Goal: Navigation & Orientation: Find specific page/section

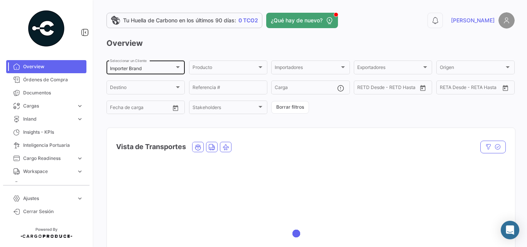
click at [139, 64] on div "Importer Brand Seleccionar un Cliente" at bounding box center [145, 66] width 71 height 15
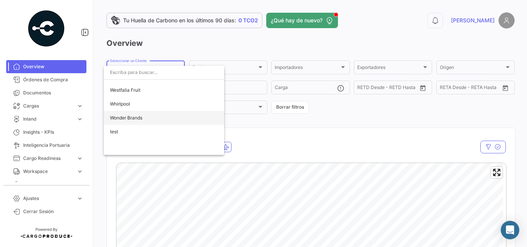
scroll to position [2532, 0]
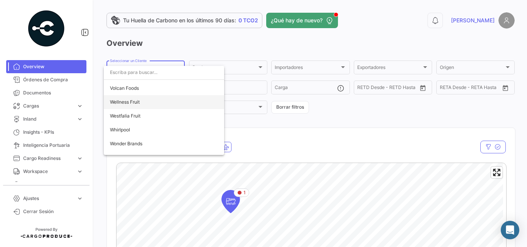
click at [143, 101] on span "Wellness Fruit" at bounding box center [164, 102] width 108 height 14
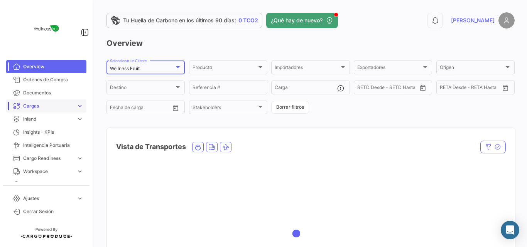
click at [42, 105] on span "Cargas" at bounding box center [48, 106] width 50 height 7
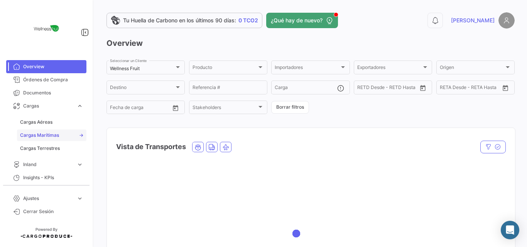
click at [51, 135] on span "Cargas Marítimas" at bounding box center [39, 135] width 39 height 7
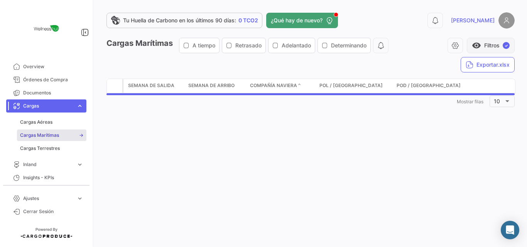
click at [493, 44] on button "visibility Filtros ✓" at bounding box center [491, 45] width 48 height 15
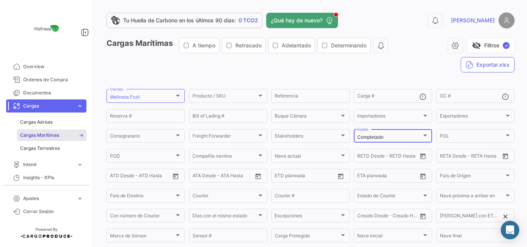
click at [406, 134] on div "Completado Estado" at bounding box center [392, 135] width 71 height 15
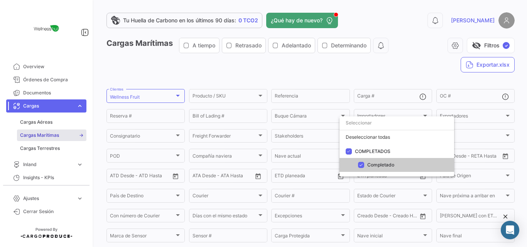
click at [420, 72] on div at bounding box center [263, 123] width 527 height 247
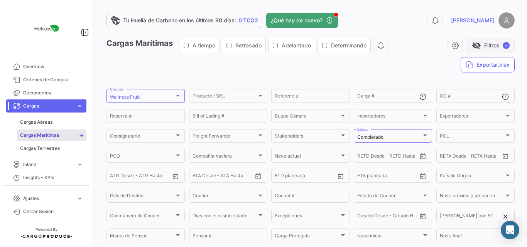
click at [495, 47] on button "visibility_off Filtros ✓" at bounding box center [491, 45] width 48 height 15
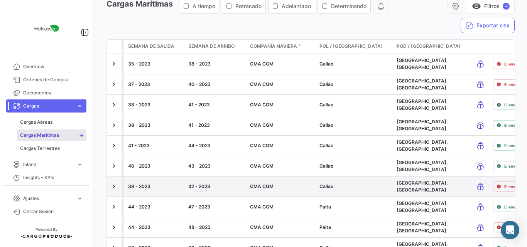
scroll to position [91, 0]
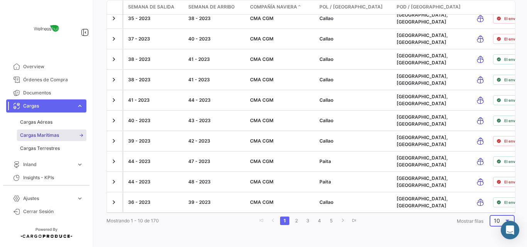
click at [494, 221] on span "10" at bounding box center [497, 221] width 6 height 7
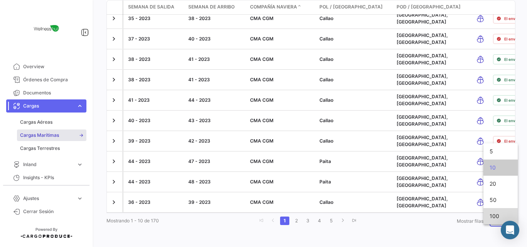
click at [495, 214] on span "100" at bounding box center [501, 216] width 22 height 16
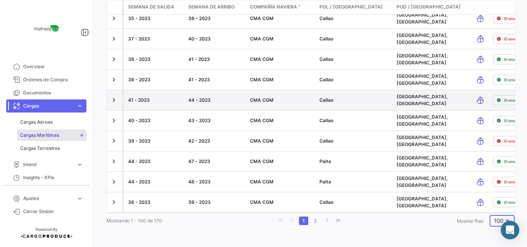
scroll to position [0, 0]
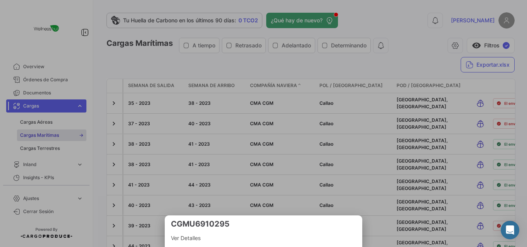
scroll to position [91, 0]
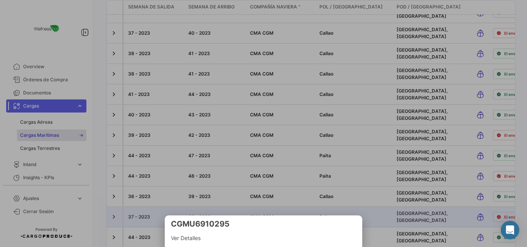
click at [334, 188] on div at bounding box center [263, 123] width 527 height 247
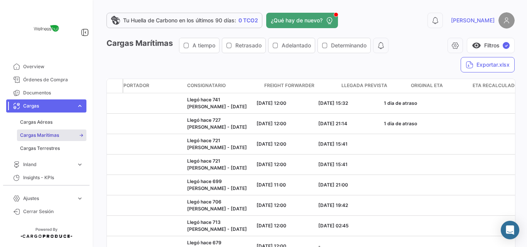
scroll to position [0, 566]
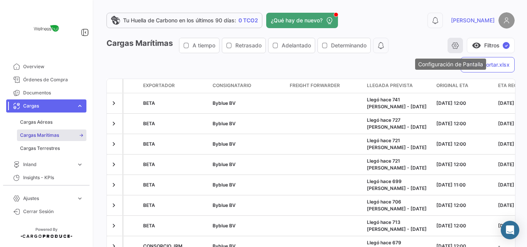
click at [456, 44] on button "button" at bounding box center [455, 45] width 15 height 15
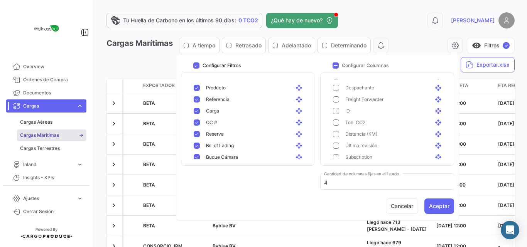
scroll to position [90, 0]
click at [416, 27] on div "0 [PERSON_NAME]" at bounding box center [423, 20] width 184 height 16
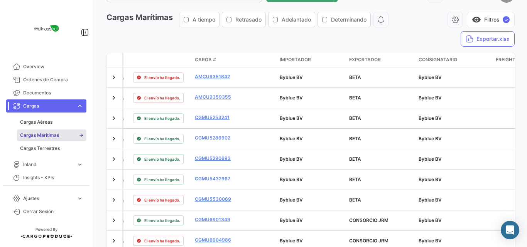
scroll to position [0, 0]
